Goal: Use online tool/utility: Utilize a website feature to perform a specific function

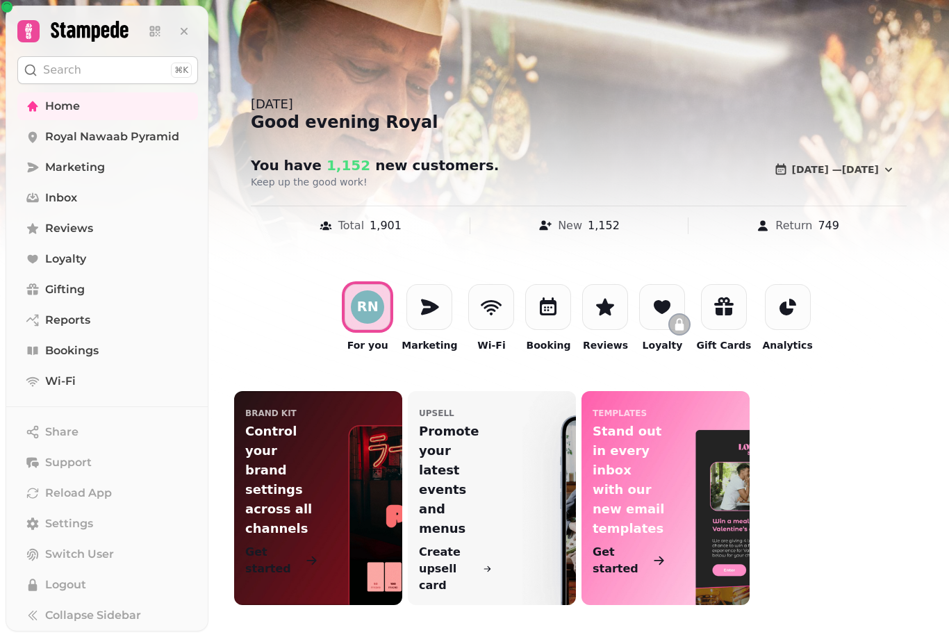
click at [81, 290] on span "Gifting" at bounding box center [65, 289] width 40 height 17
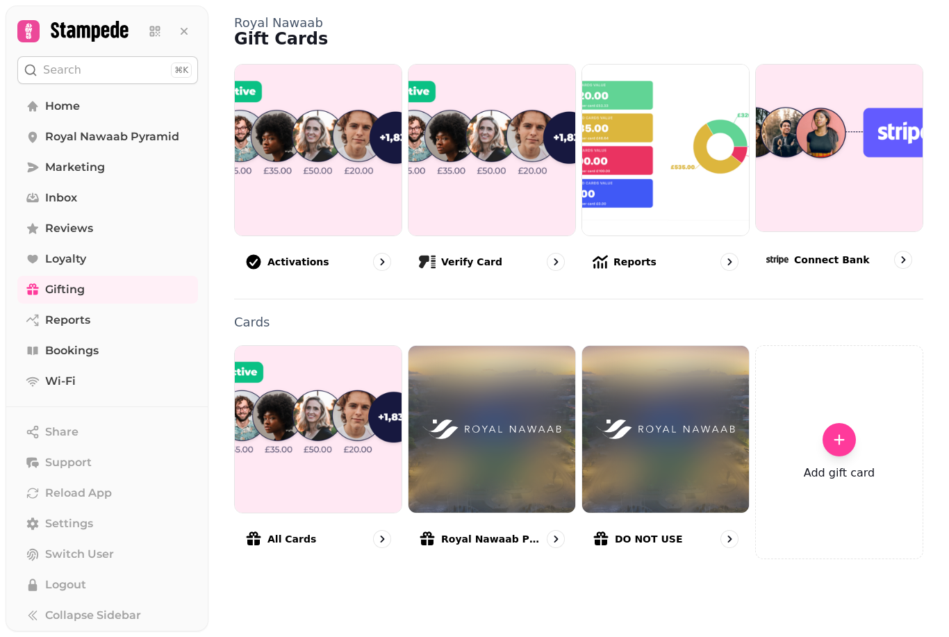
click at [492, 200] on img at bounding box center [491, 150] width 167 height 171
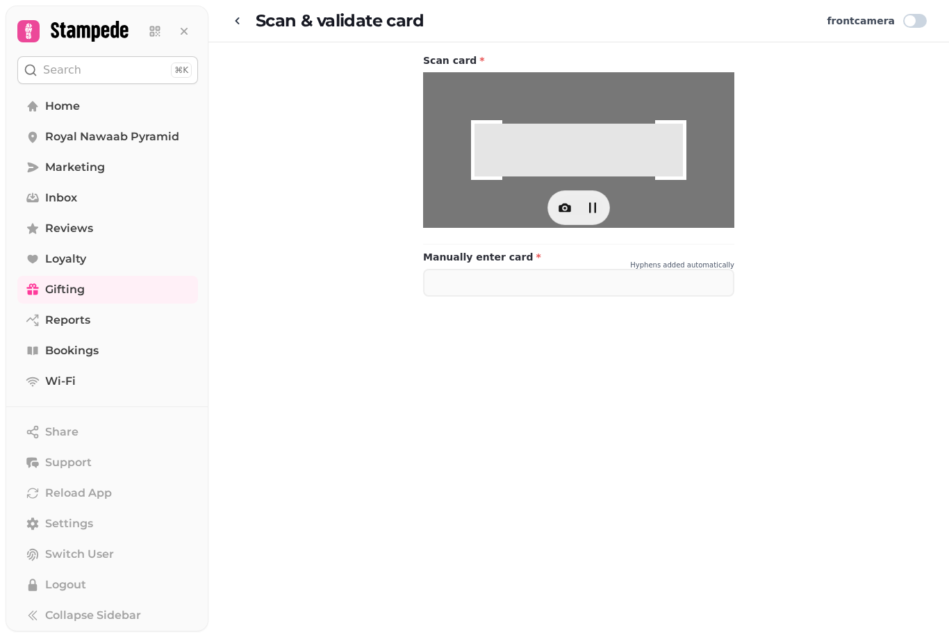
click at [914, 19] on span at bounding box center [909, 20] width 11 height 11
click at [913, 26] on span at bounding box center [915, 21] width 24 height 14
click at [924, 24] on span at bounding box center [915, 21] width 24 height 14
click at [81, 294] on span "Gifting" at bounding box center [65, 289] width 40 height 17
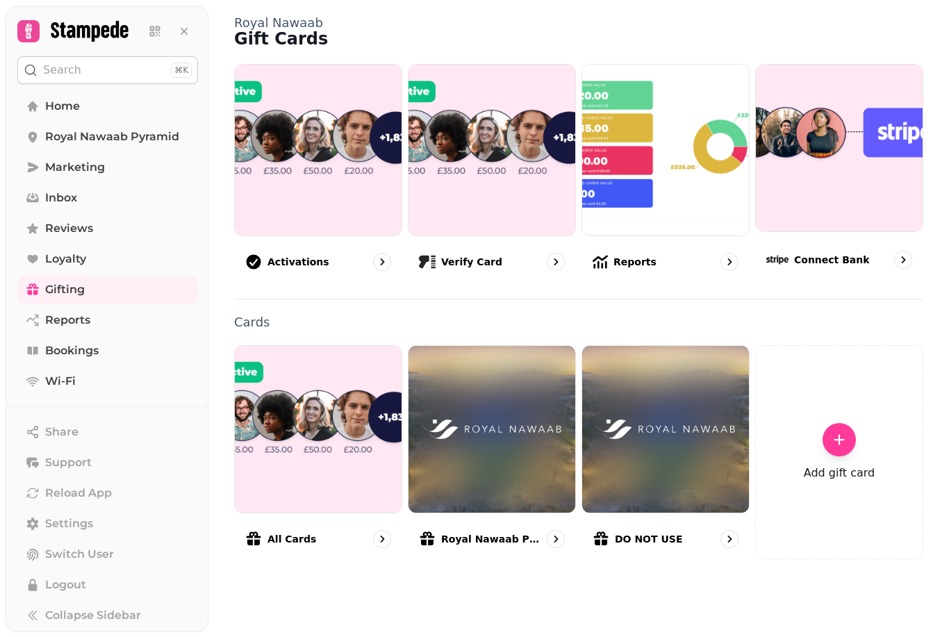
click at [84, 299] on link "Gifting" at bounding box center [107, 290] width 181 height 28
click at [490, 165] on img at bounding box center [491, 150] width 167 height 171
